Goal: Transaction & Acquisition: Subscribe to service/newsletter

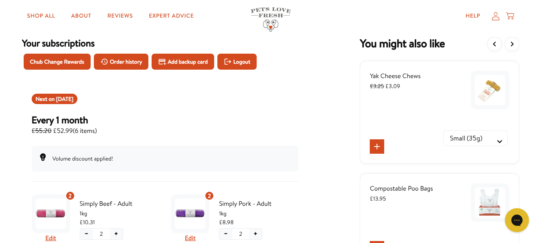
click at [495, 19] on icon at bounding box center [495, 16] width 8 height 8
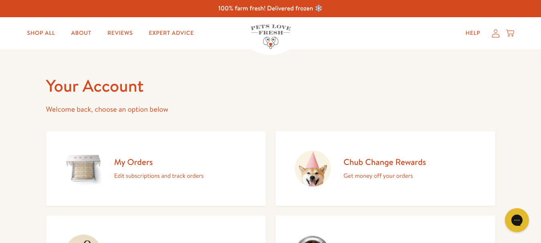
click at [134, 178] on p "Edit subscriptions and track orders" at bounding box center [158, 176] width 89 height 10
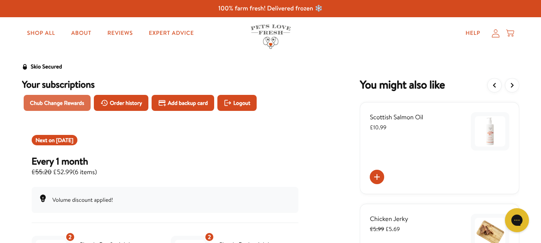
click at [78, 100] on span "Chub Change Rewards" at bounding box center [57, 103] width 54 height 9
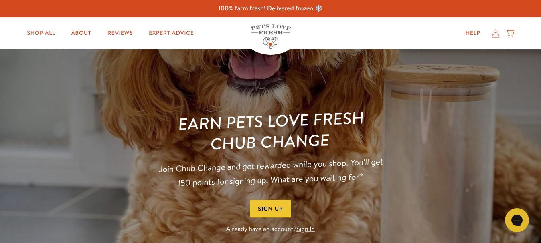
click at [309, 231] on link "Sign In" at bounding box center [305, 229] width 18 height 9
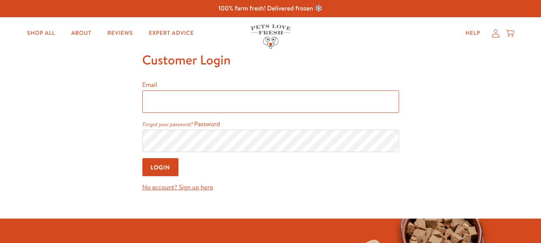
type input "myralambert0212@gmail.com"
click at [153, 171] on input "Login" at bounding box center [160, 167] width 36 height 18
